Goal: Information Seeking & Learning: Learn about a topic

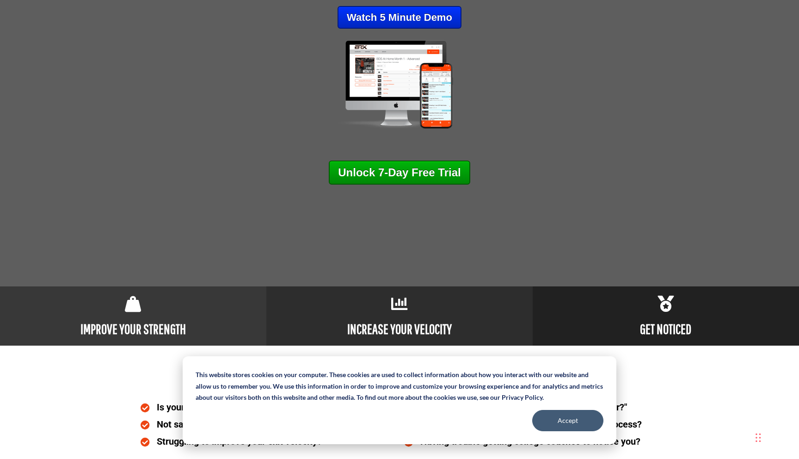
scroll to position [172, 0]
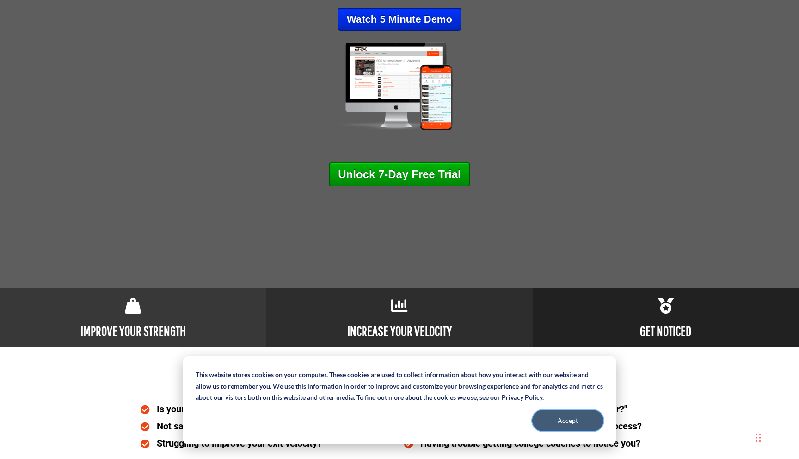
click at [548, 418] on button "Accept" at bounding box center [567, 420] width 71 height 21
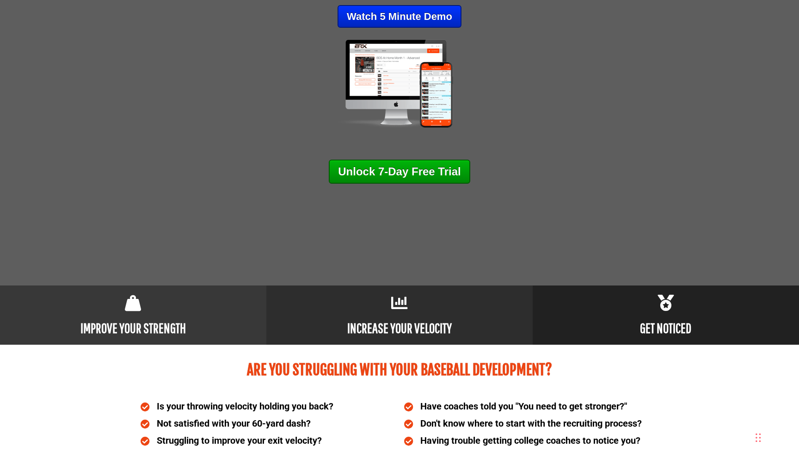
scroll to position [0, 0]
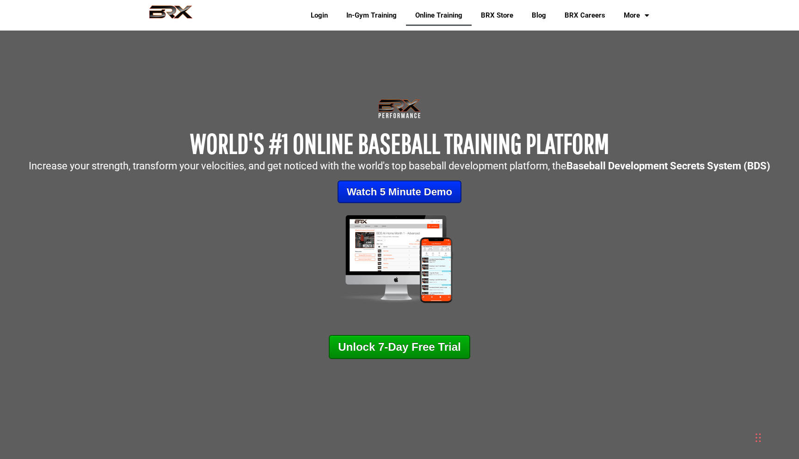
click at [454, 19] on link "Online Training" at bounding box center [439, 15] width 66 height 21
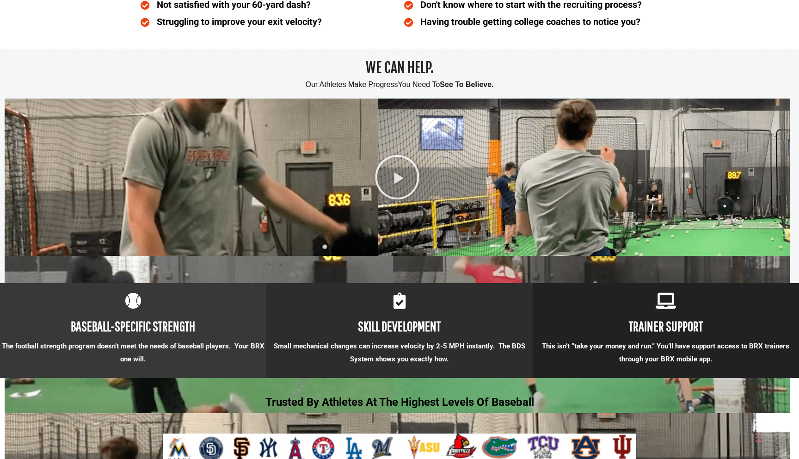
scroll to position [590, 0]
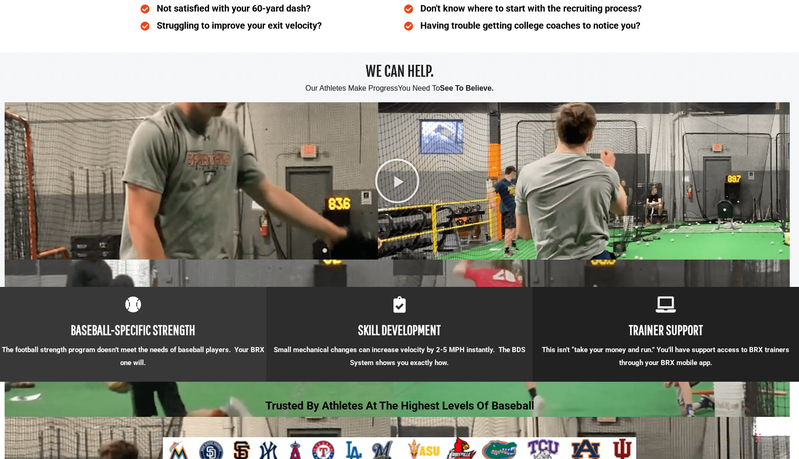
click at [401, 171] on icon at bounding box center [397, 181] width 46 height 46
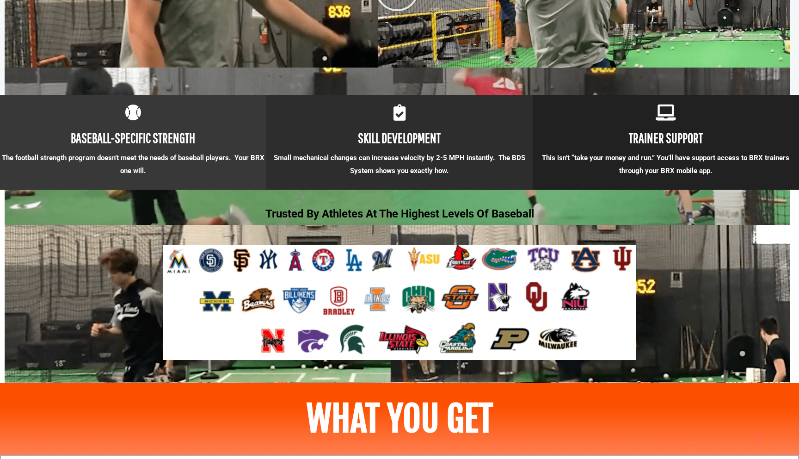
scroll to position [779, 0]
